Goal: Navigation & Orientation: Find specific page/section

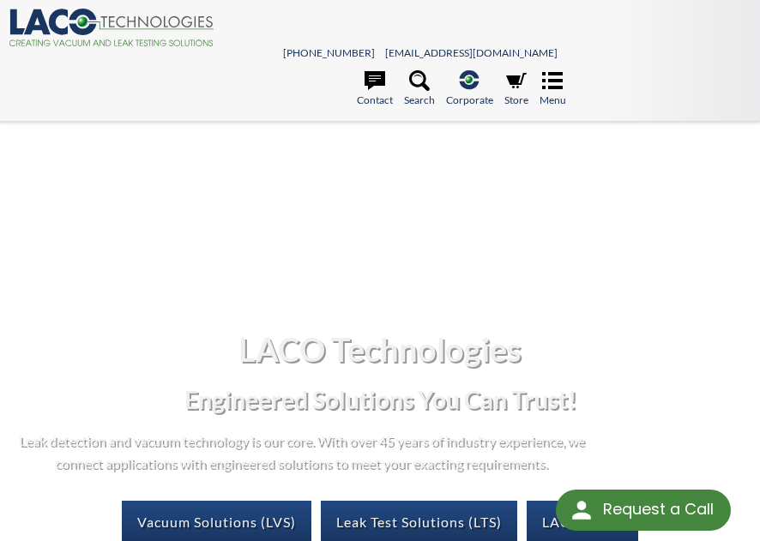
select select "Language Translate Widget"
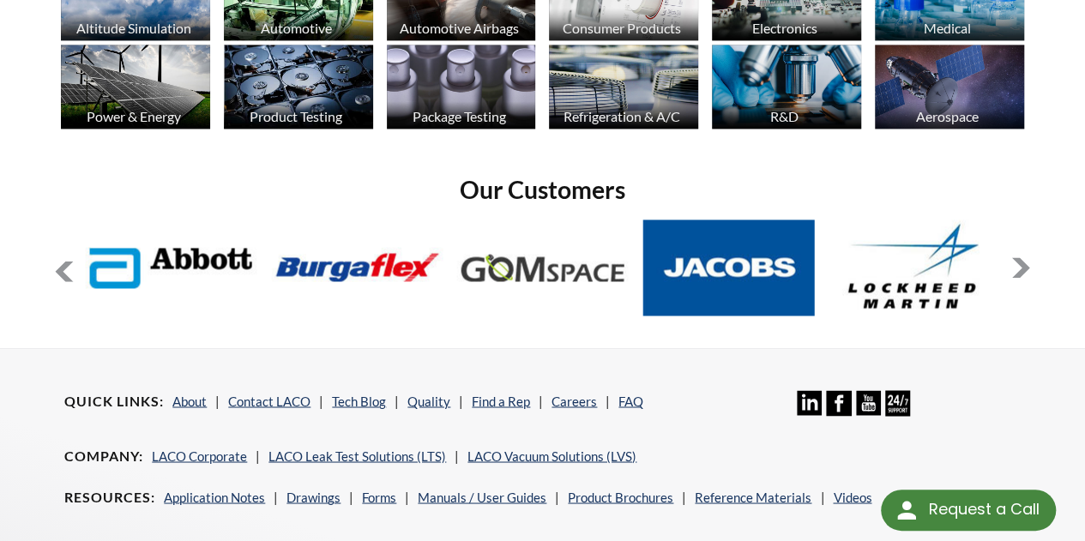
scroll to position [1287, 0]
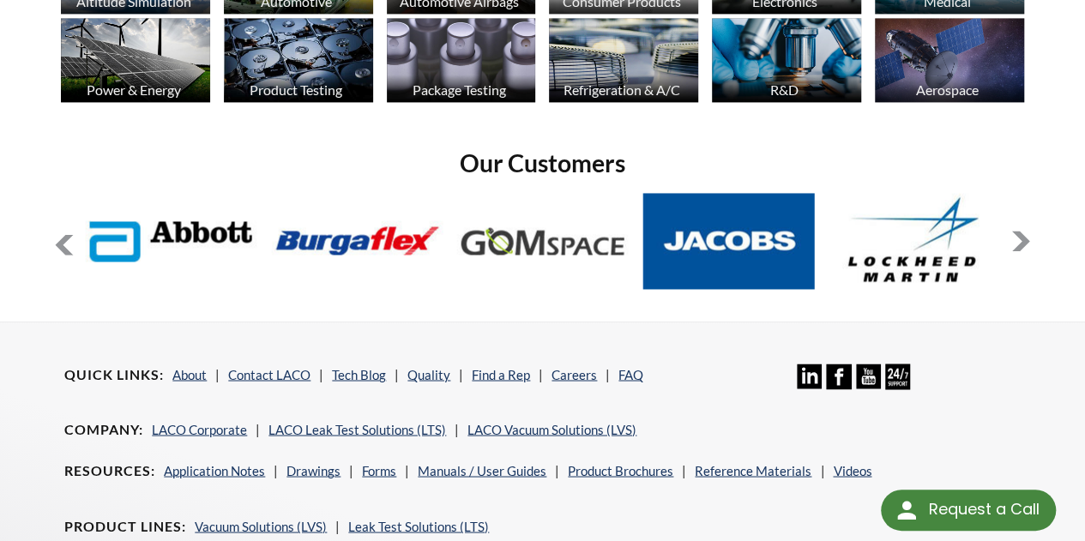
click at [759, 231] on button at bounding box center [1021, 241] width 21 height 21
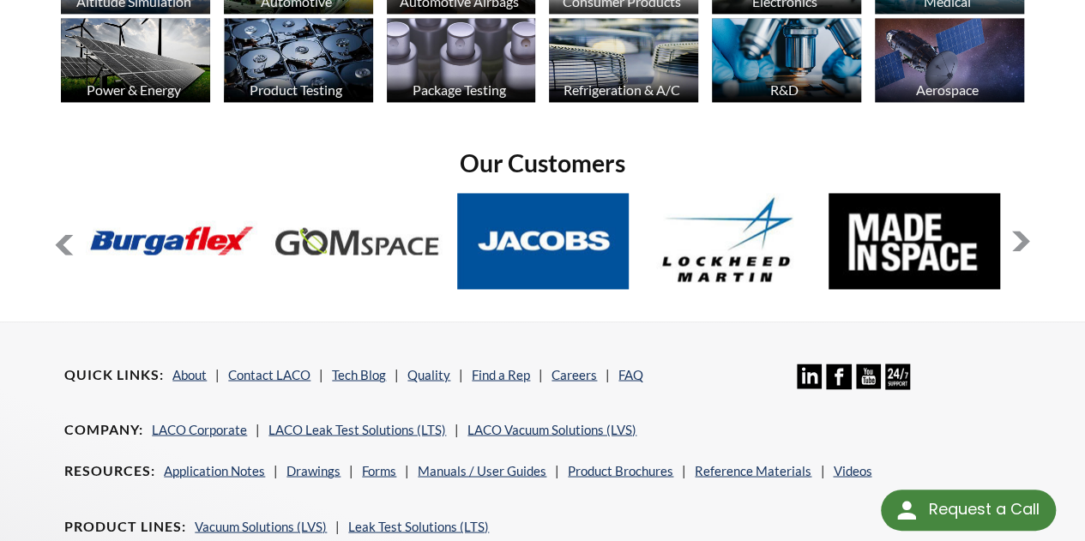
click at [759, 231] on button at bounding box center [1021, 241] width 21 height 21
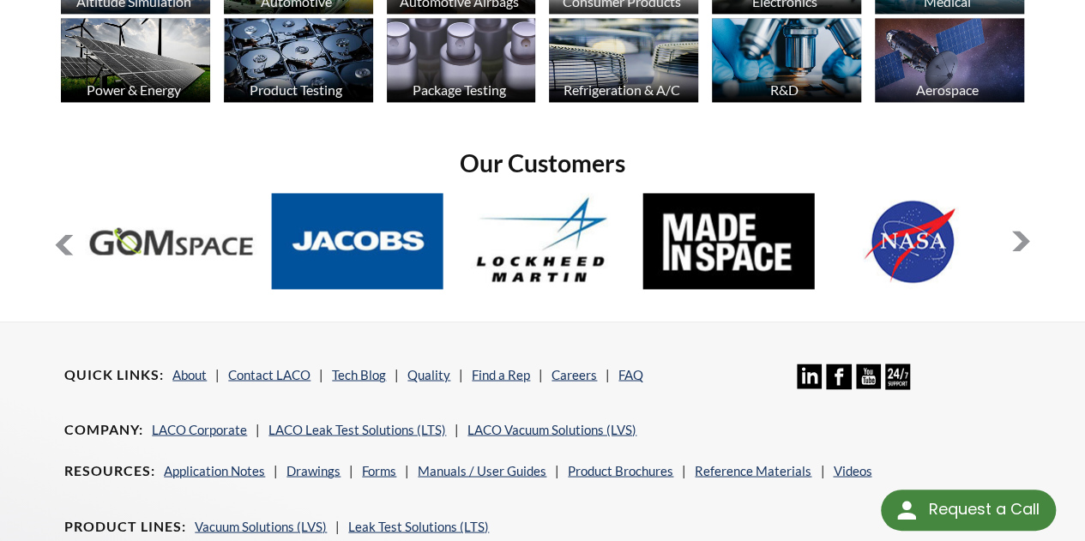
click at [759, 231] on button at bounding box center [1021, 241] width 21 height 21
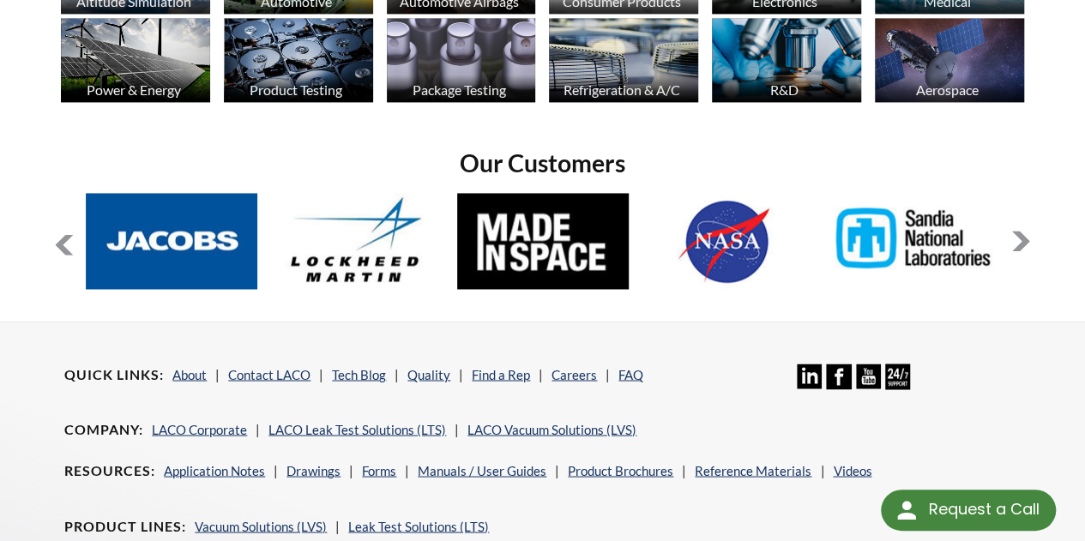
click at [759, 231] on button at bounding box center [1021, 241] width 21 height 21
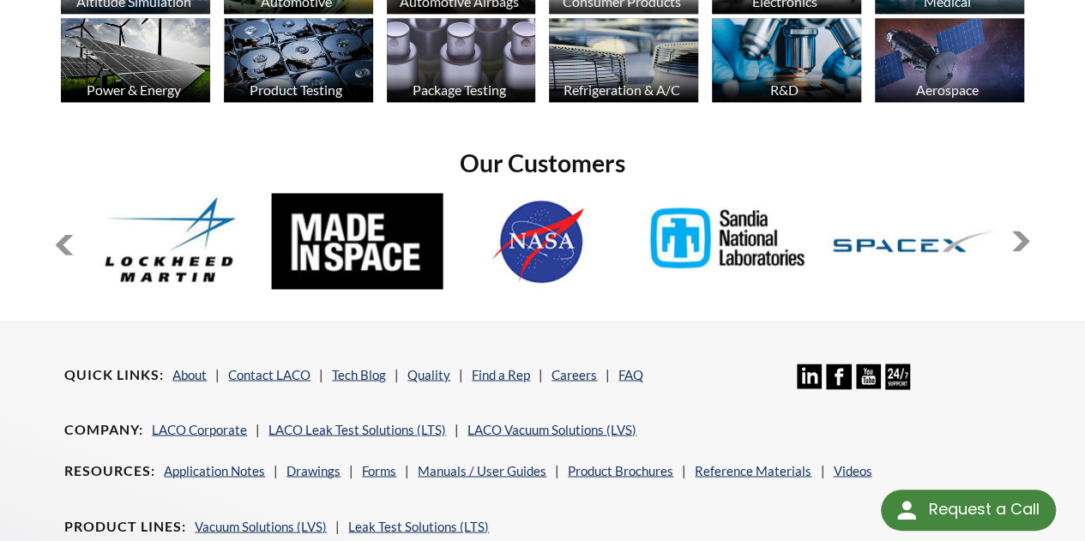
click at [759, 231] on button at bounding box center [1021, 241] width 21 height 21
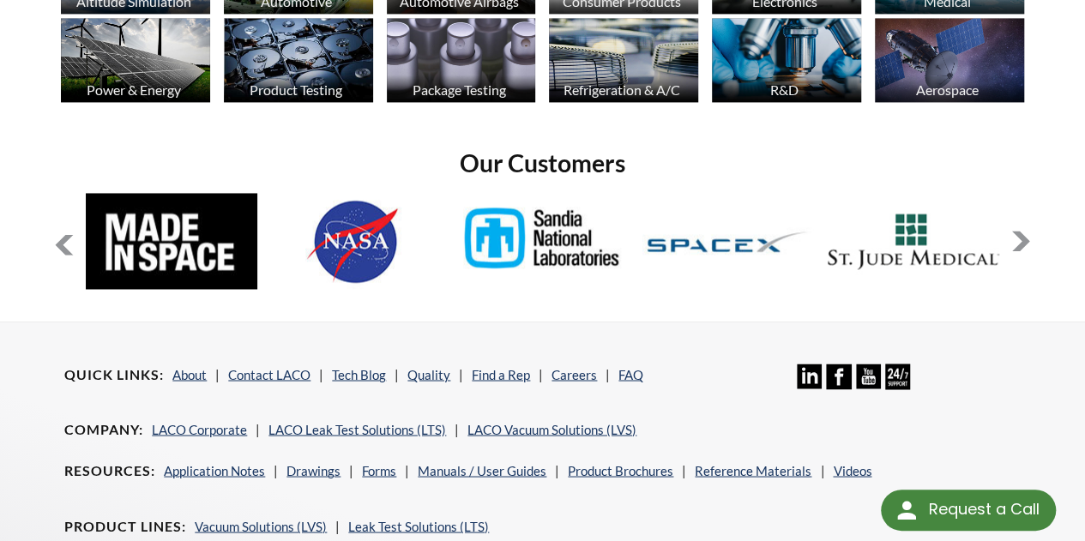
click at [759, 231] on button at bounding box center [1021, 241] width 21 height 21
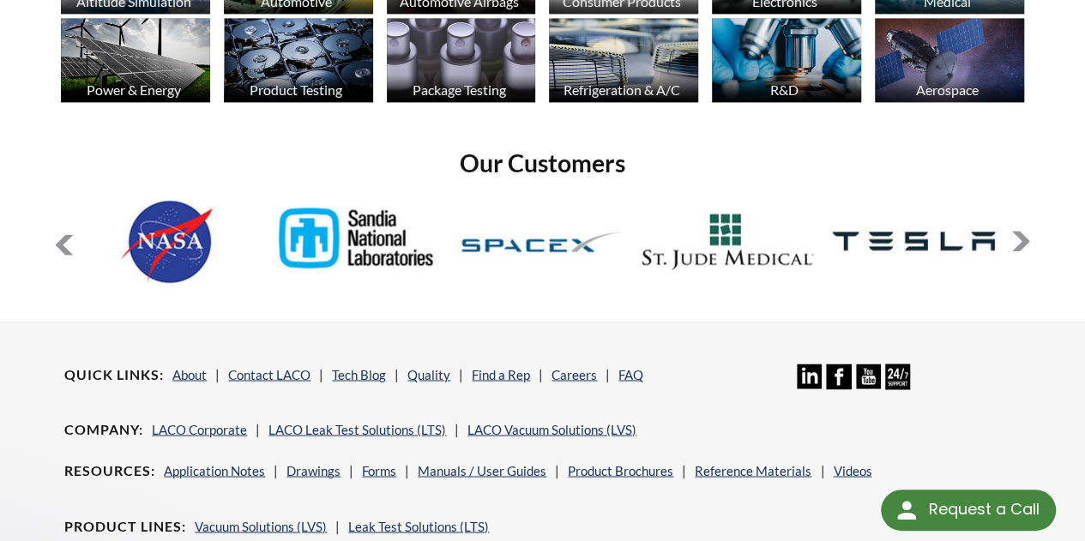
click at [759, 231] on button at bounding box center [1021, 241] width 21 height 21
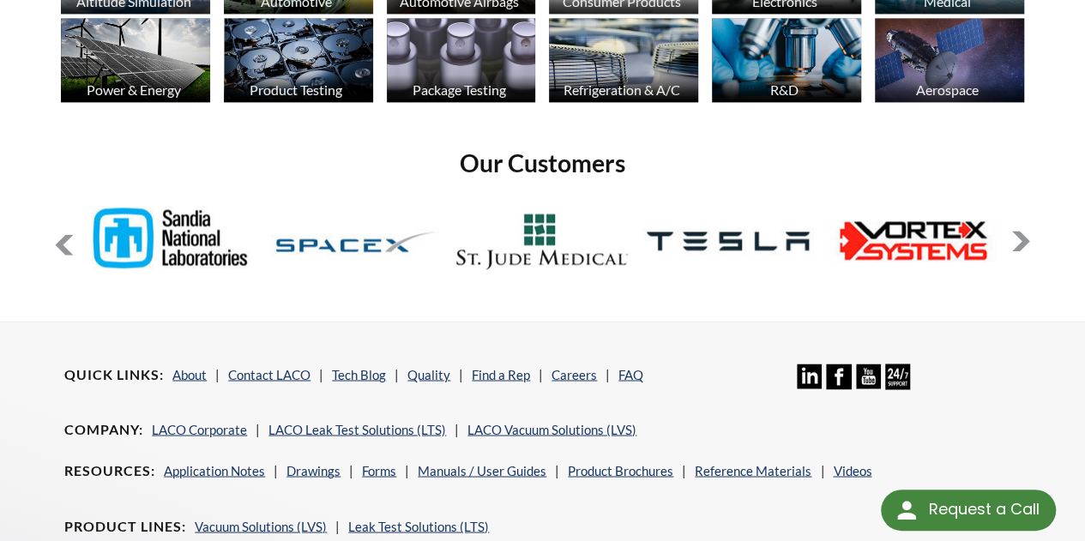
click at [759, 231] on button at bounding box center [1021, 241] width 21 height 21
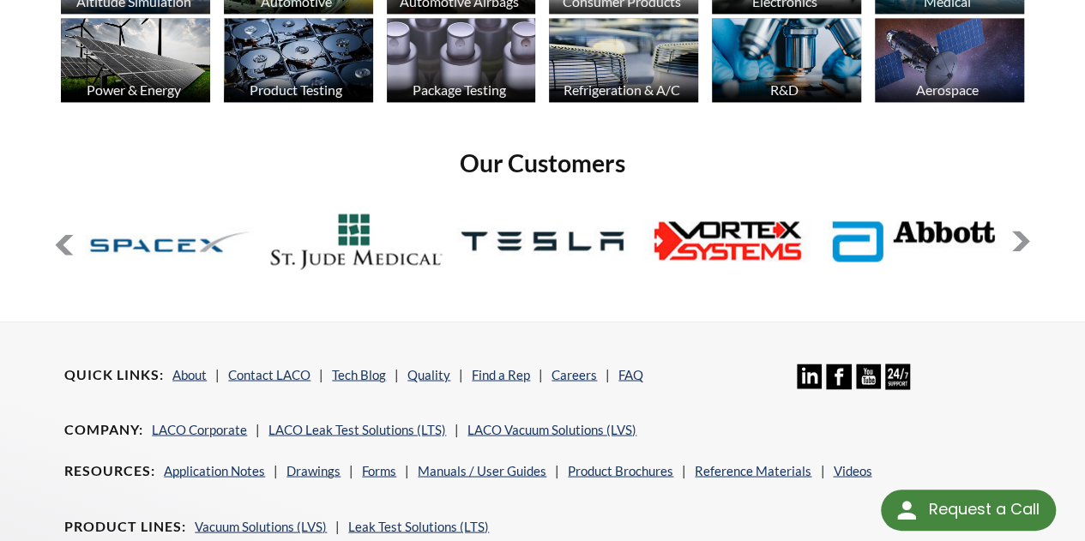
click at [759, 231] on button at bounding box center [1021, 241] width 21 height 21
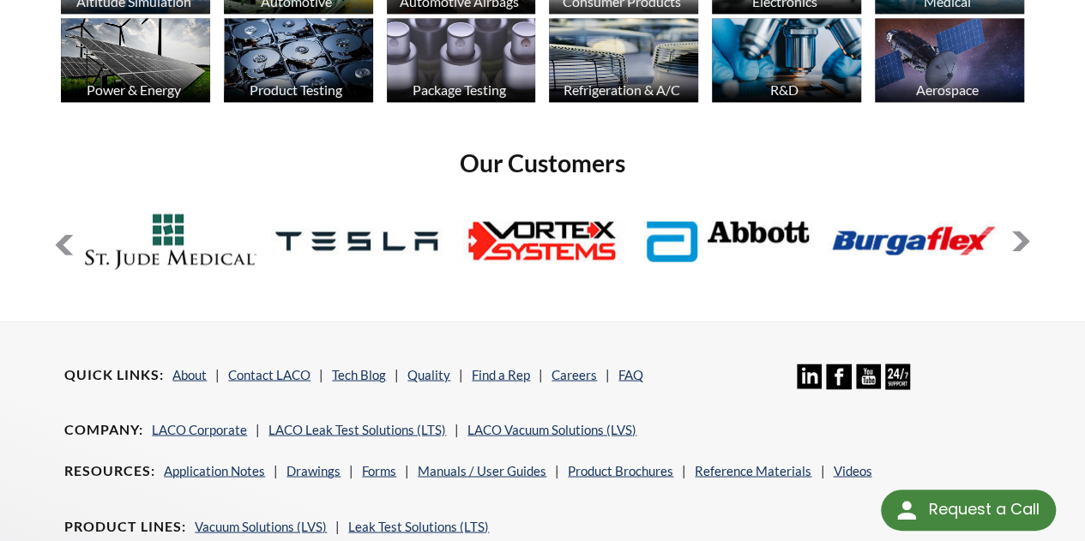
click at [759, 231] on button at bounding box center [1021, 241] width 21 height 21
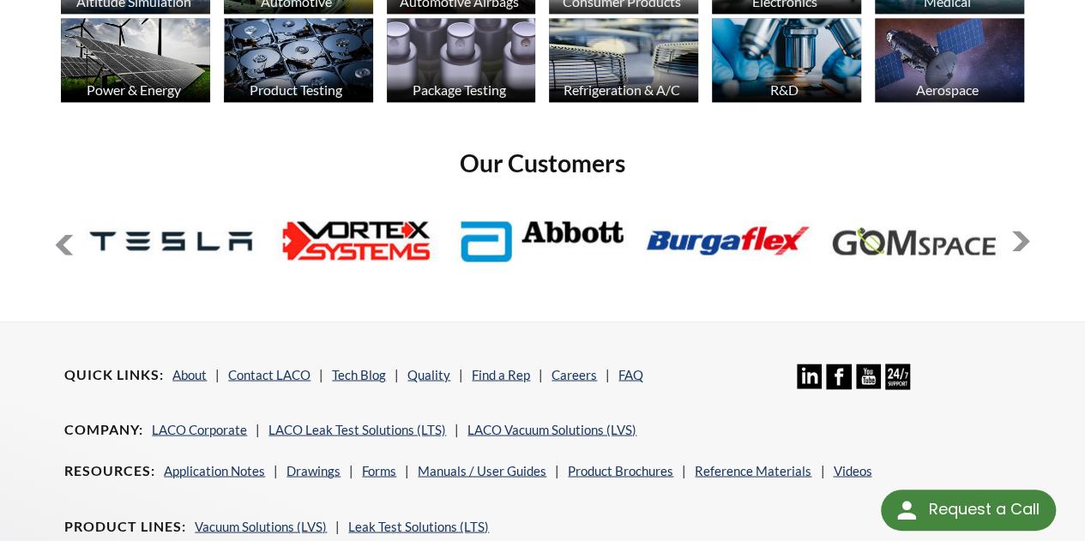
click at [759, 231] on button at bounding box center [1021, 241] width 21 height 21
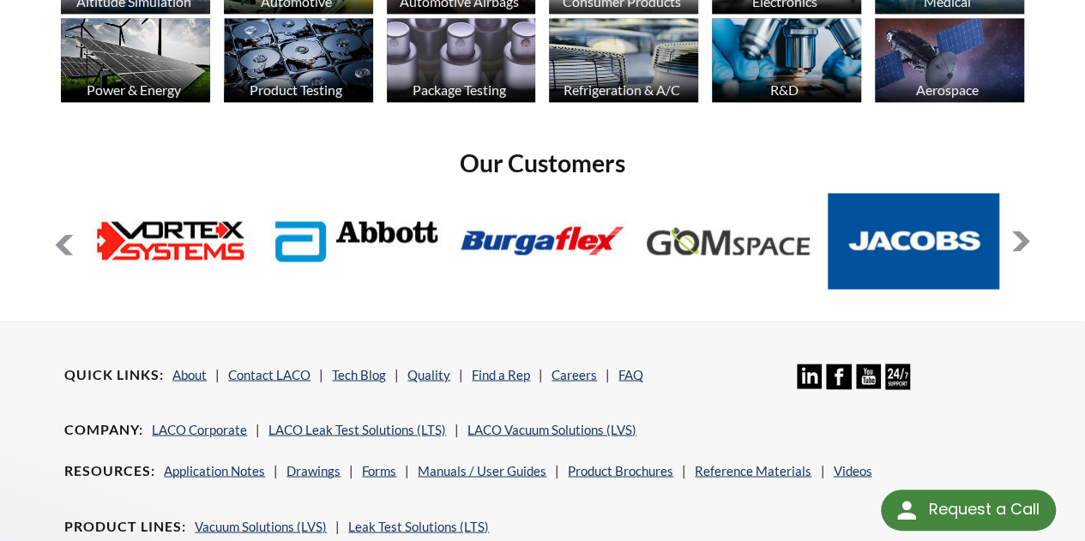
click at [759, 231] on button at bounding box center [1021, 241] width 21 height 21
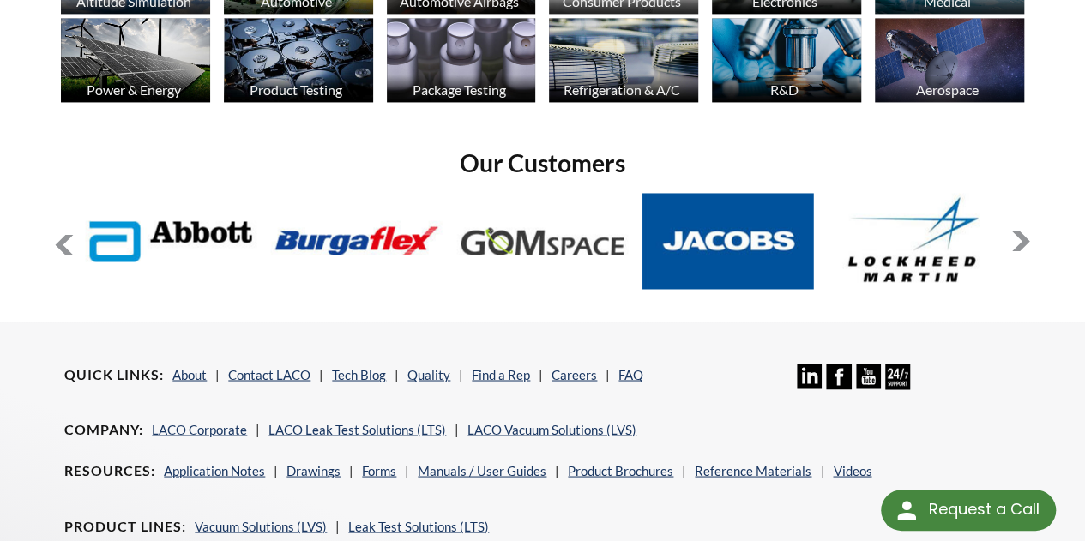
click at [759, 231] on button at bounding box center [1021, 241] width 21 height 21
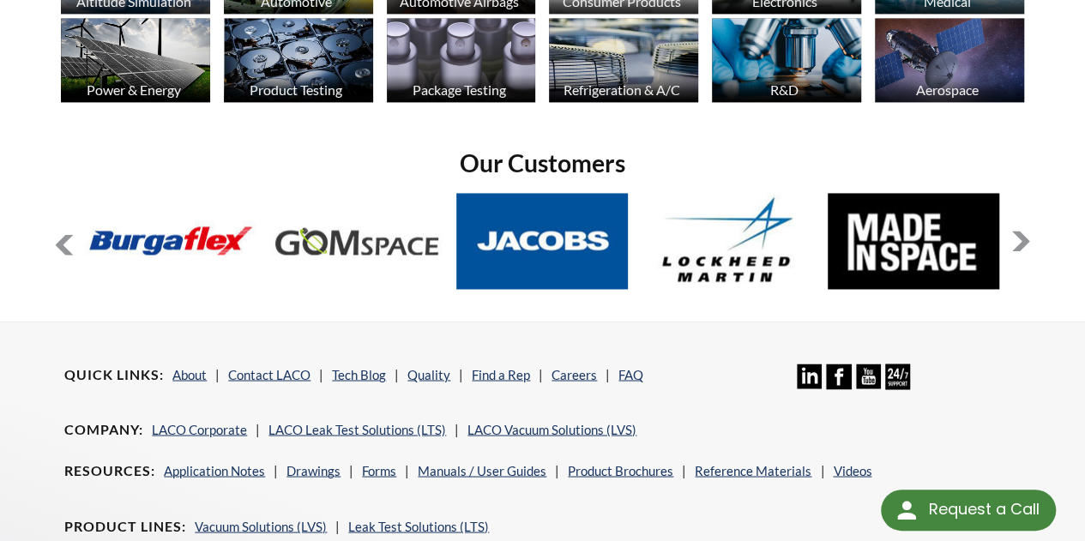
click at [759, 231] on button at bounding box center [1021, 241] width 21 height 21
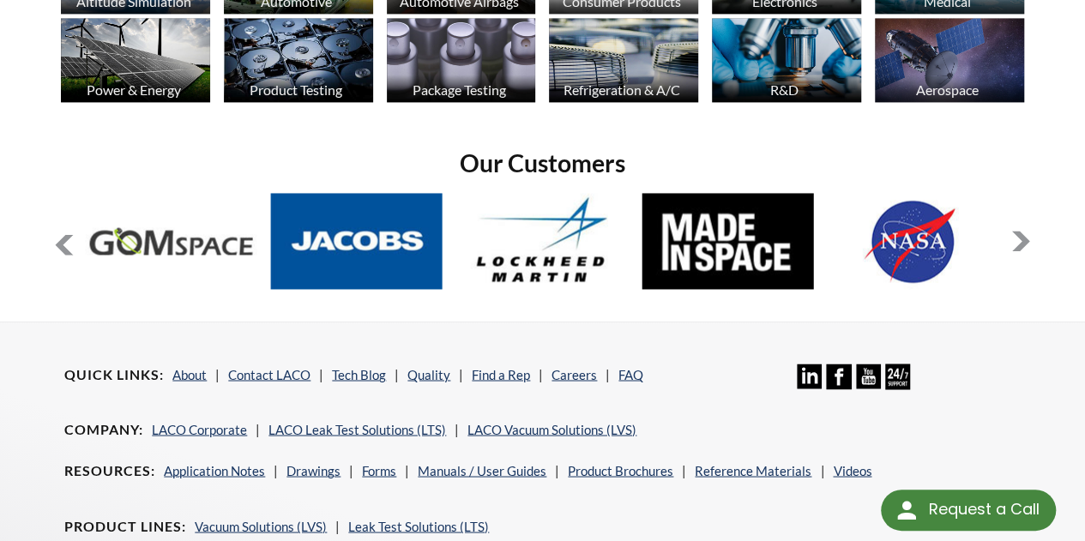
click at [759, 231] on button at bounding box center [1021, 241] width 21 height 21
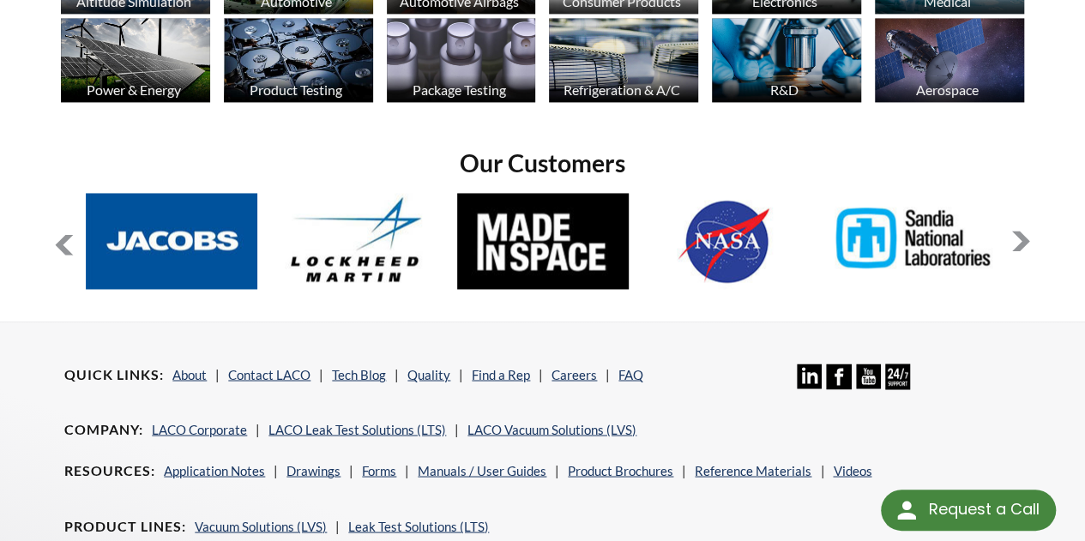
click at [759, 231] on button at bounding box center [1021, 241] width 21 height 21
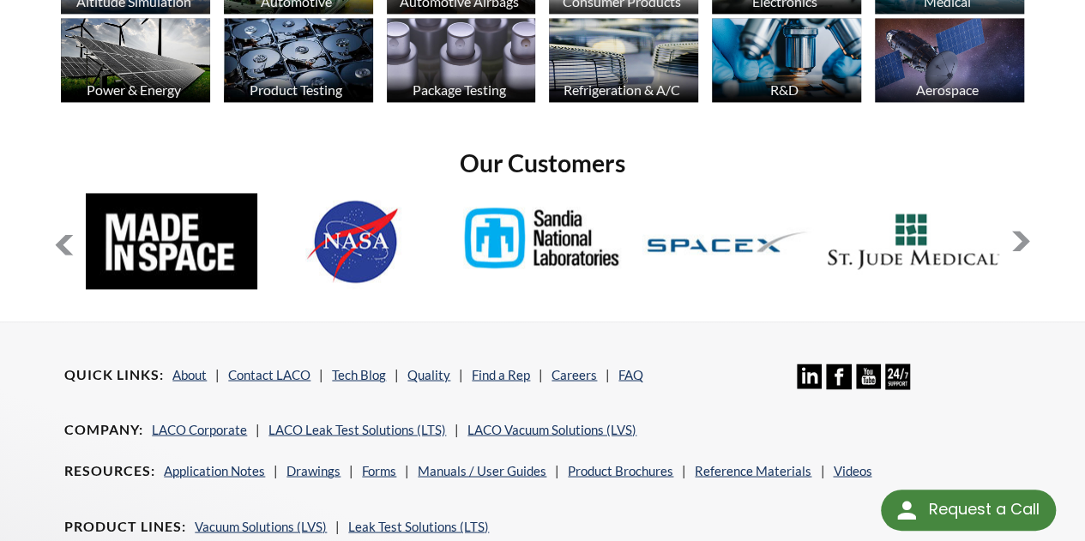
click at [759, 231] on button at bounding box center [1021, 241] width 21 height 21
